Goal: Transaction & Acquisition: Purchase product/service

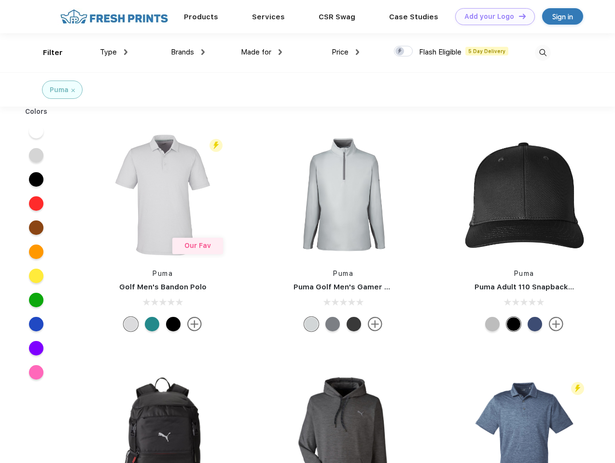
click at [491, 16] on link "Add your Logo Design Tool" at bounding box center [495, 16] width 80 height 17
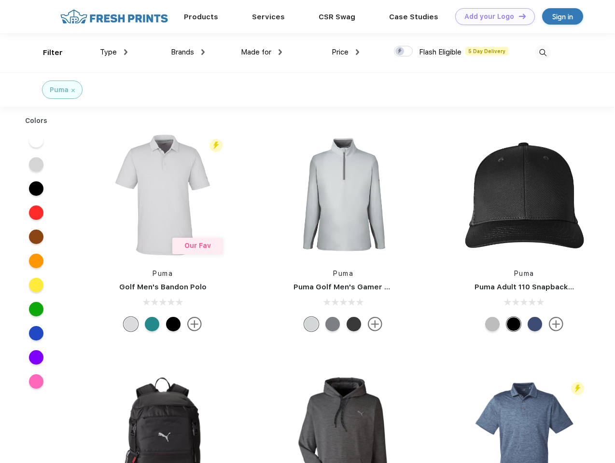
click at [0, 0] on div "Design Tool" at bounding box center [0, 0] width 0 height 0
click at [518, 16] on link "Add your Logo Design Tool" at bounding box center [495, 16] width 80 height 17
click at [46, 53] on div "Filter" at bounding box center [53, 52] width 20 height 11
click at [114, 52] on span "Type" at bounding box center [108, 52] width 17 height 9
click at [188, 52] on span "Brands" at bounding box center [182, 52] width 23 height 9
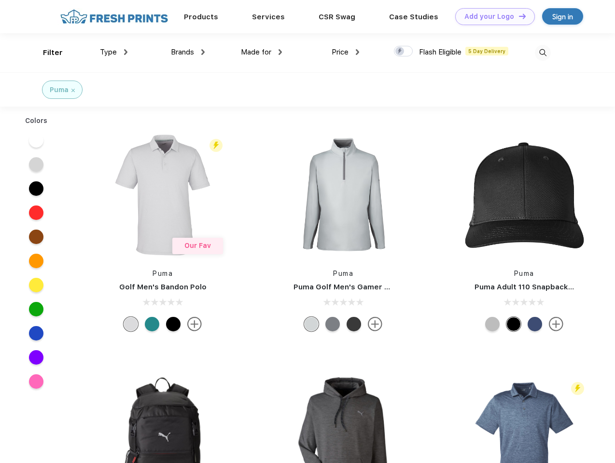
click at [261, 52] on span "Made for" at bounding box center [256, 52] width 30 height 9
click at [345, 52] on span "Price" at bounding box center [339, 52] width 17 height 9
click at [403, 52] on div at bounding box center [403, 51] width 19 height 11
click at [400, 52] on input "checkbox" at bounding box center [397, 48] width 6 height 6
click at [542, 53] on img at bounding box center [543, 53] width 16 height 16
